Goal: Complete application form

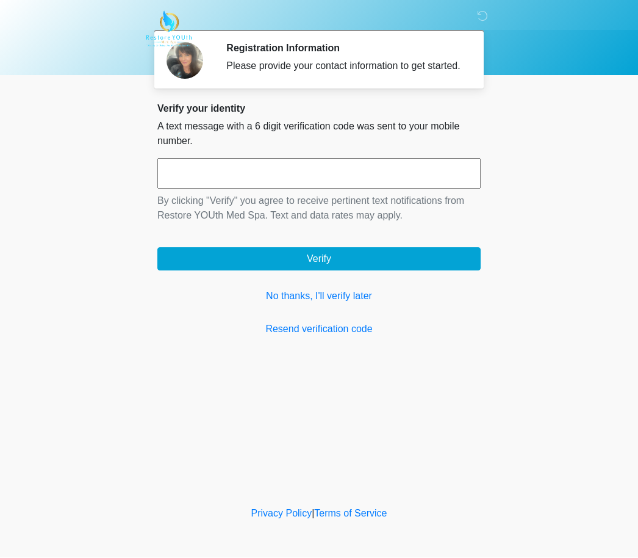
click at [349, 304] on link "No thanks, I'll verify later" at bounding box center [318, 296] width 323 height 15
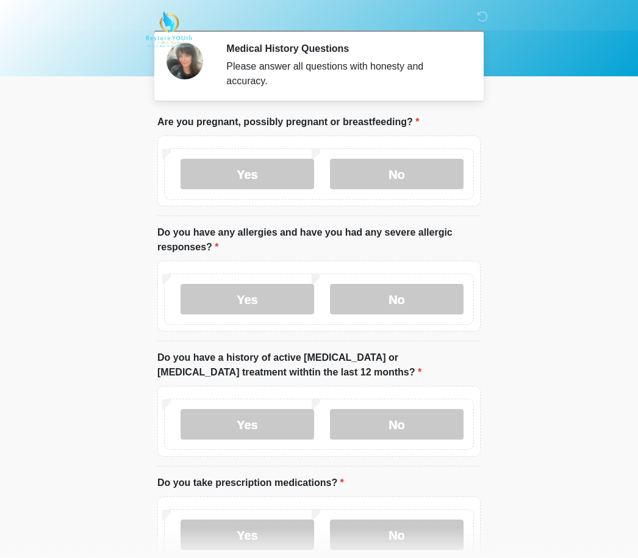
click at [413, 169] on label "No" at bounding box center [397, 174] width 134 height 31
click at [423, 306] on label "No" at bounding box center [397, 299] width 134 height 31
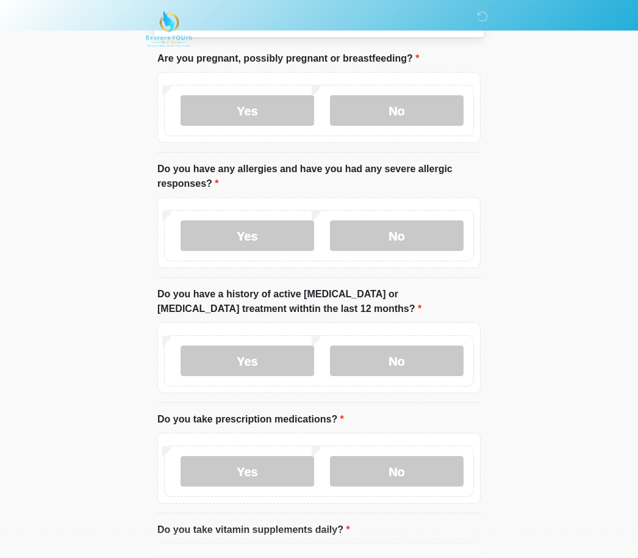
click at [429, 360] on label "No" at bounding box center [397, 361] width 134 height 31
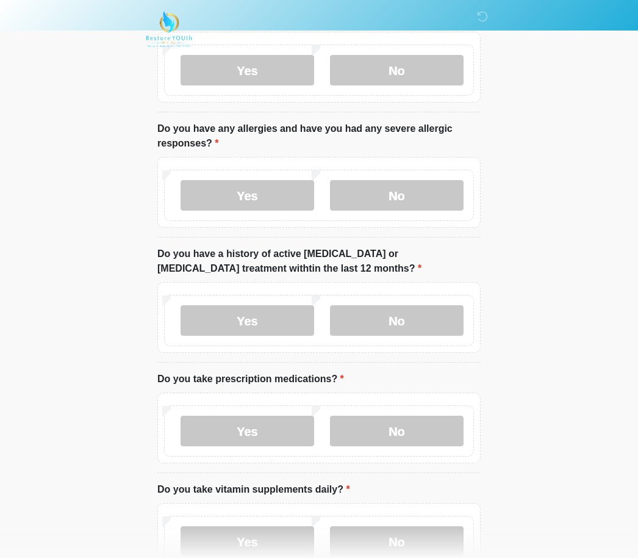
scroll to position [171, 0]
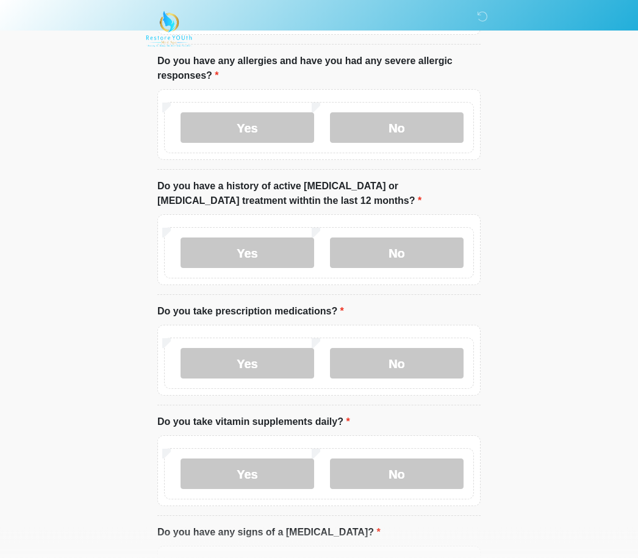
click at [431, 360] on label "No" at bounding box center [397, 363] width 134 height 31
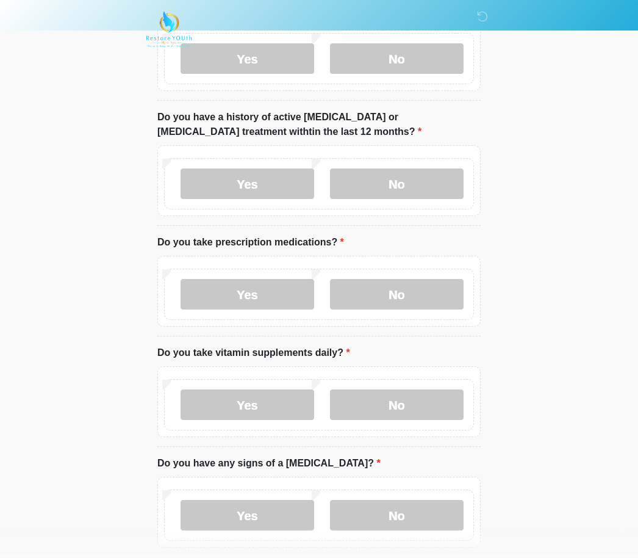
scroll to position [264, 0]
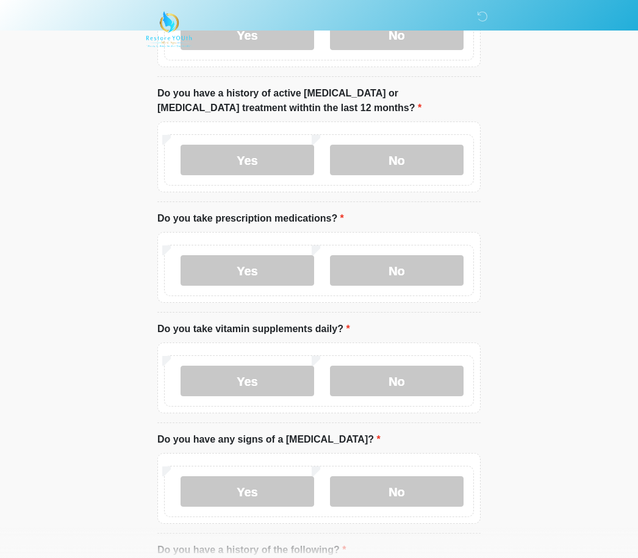
click at [428, 386] on label "No" at bounding box center [397, 380] width 134 height 31
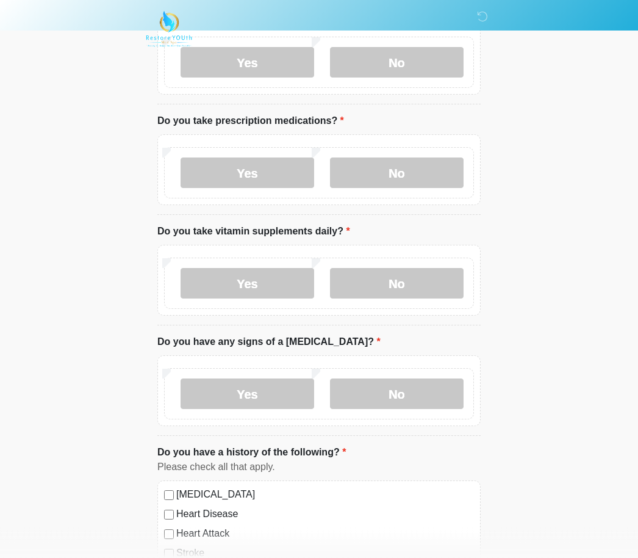
click at [422, 398] on label "No" at bounding box center [397, 394] width 134 height 31
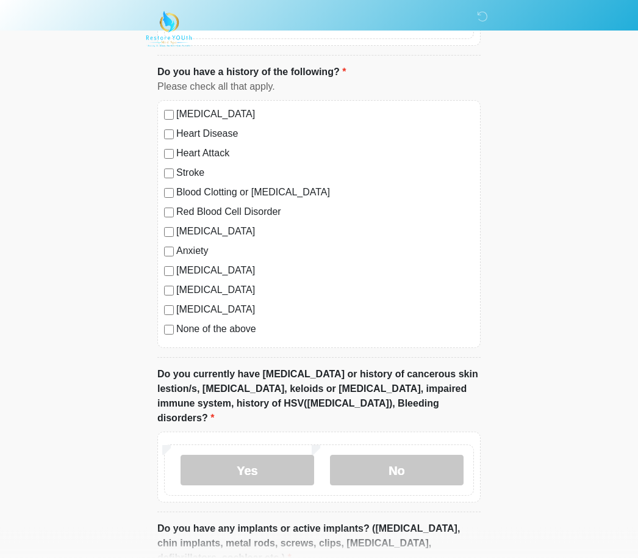
scroll to position [742, 0]
click at [410, 467] on label "No" at bounding box center [397, 469] width 134 height 31
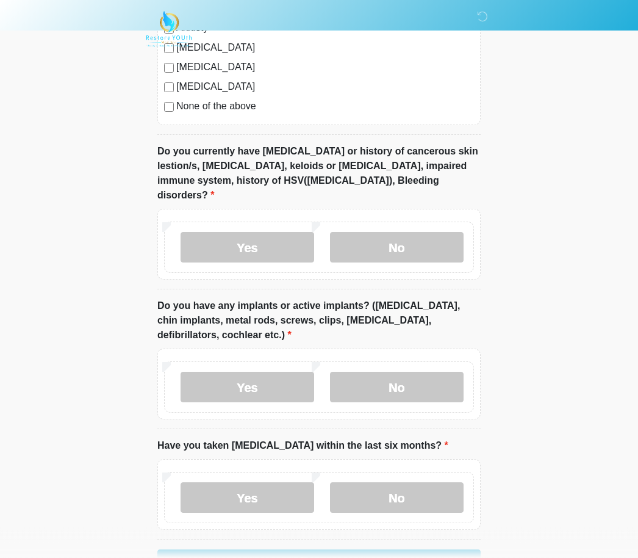
scroll to position [964, 0]
click at [429, 372] on label "No" at bounding box center [397, 387] width 134 height 31
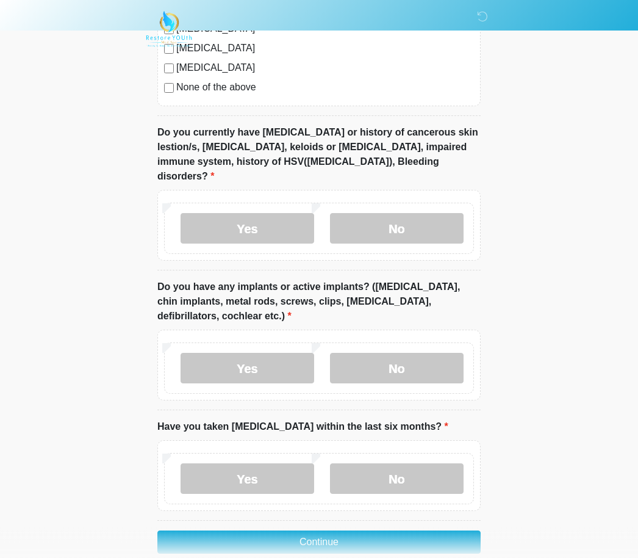
scroll to position [987, 0]
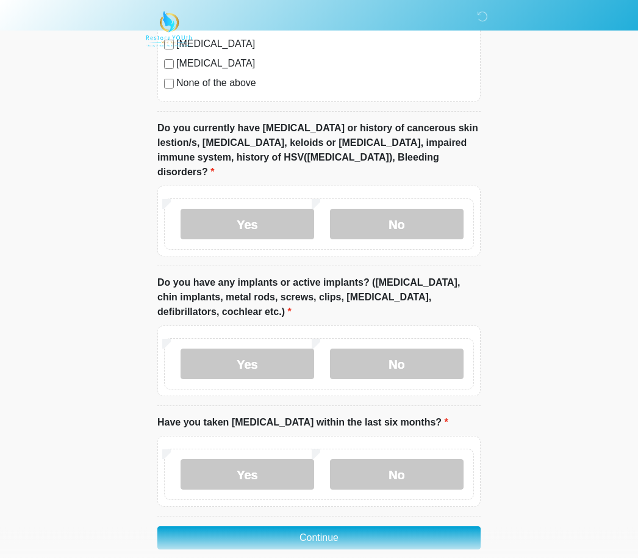
click at [420, 459] on label "No" at bounding box center [397, 474] width 134 height 31
click at [391, 526] on button "Continue" at bounding box center [318, 537] width 323 height 23
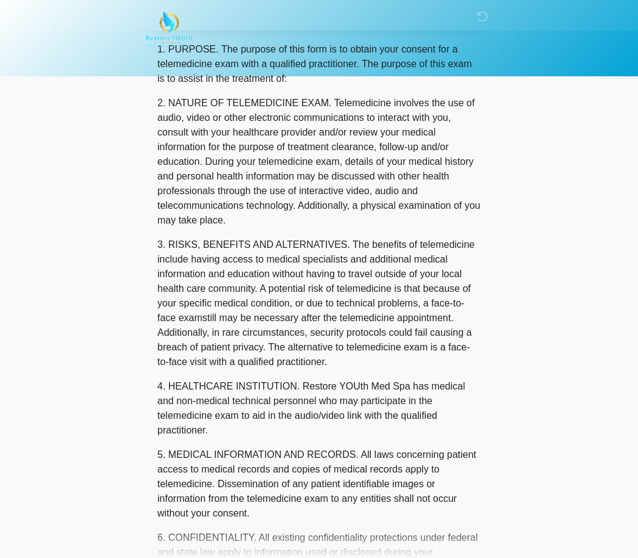
scroll to position [0, 0]
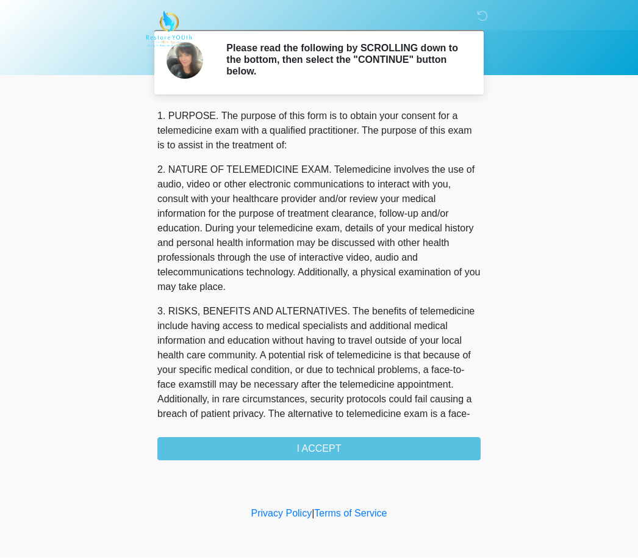
click at [406, 444] on div "1. PURPOSE. The purpose of this form is to obtain your consent for a telemedici…" at bounding box center [318, 284] width 323 height 351
click at [330, 438] on div "1. PURPOSE. The purpose of this form is to obtain your consent for a telemedici…" at bounding box center [318, 284] width 323 height 351
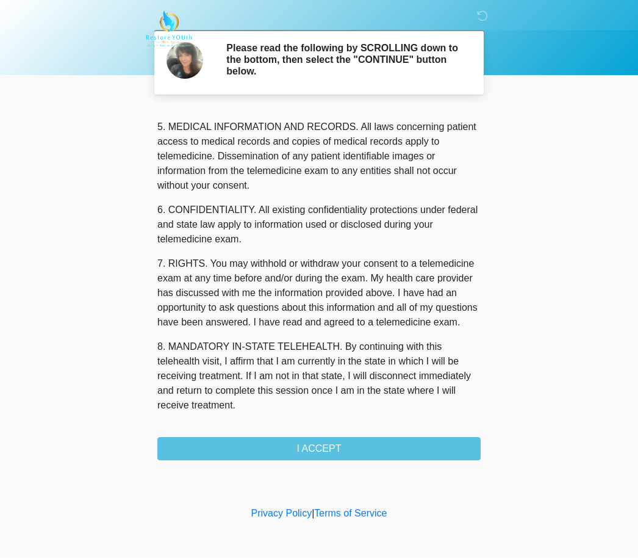
scroll to position [394, 0]
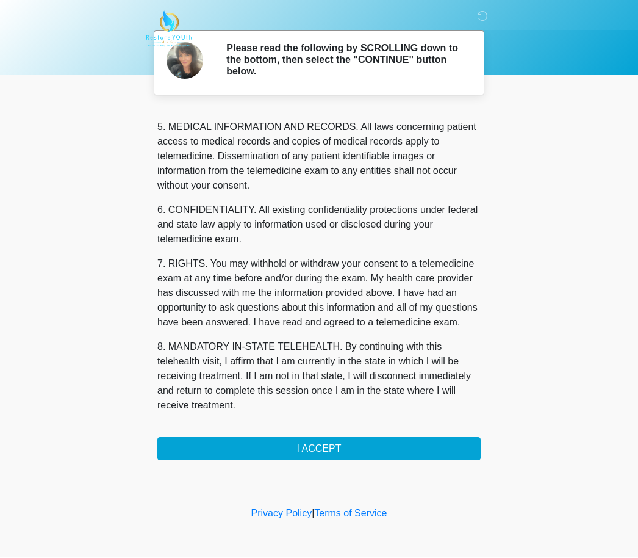
click at [344, 444] on button "I ACCEPT" at bounding box center [318, 448] width 323 height 23
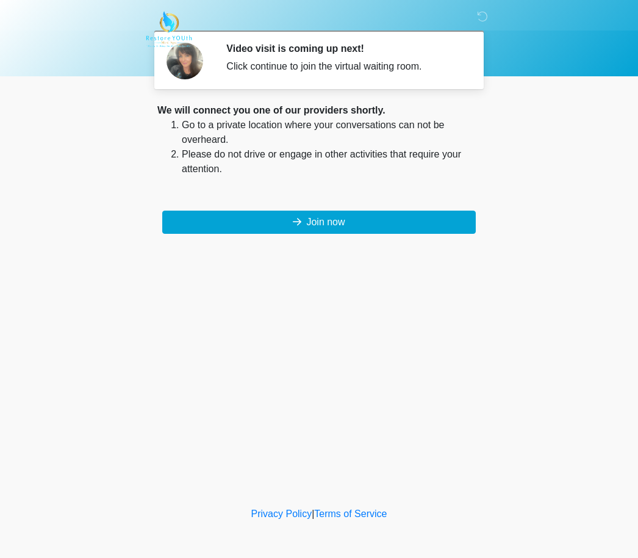
click at [337, 217] on button "Join now" at bounding box center [319, 221] width 314 height 23
